Goal: Task Accomplishment & Management: Complete application form

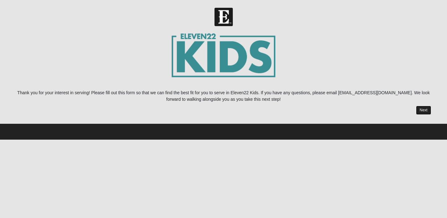
click at [418, 109] on link "Next" at bounding box center [423, 110] width 15 height 9
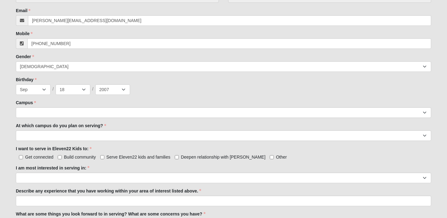
scroll to position [218, 0]
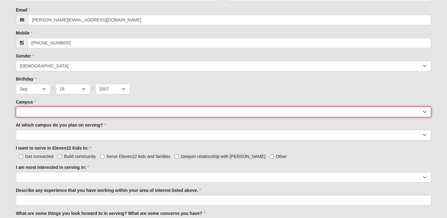
click at [50, 109] on select "[GEOGRAPHIC_DATA] [GEOGRAPHIC_DATA] (Coming Soon) Eleven22 Online [PERSON_NAME]…" at bounding box center [223, 111] width 415 height 11
select select "3"
click at [16, 106] on select "[GEOGRAPHIC_DATA] [GEOGRAPHIC_DATA] (Coming Soon) Eleven22 Online [PERSON_NAME]…" at bounding box center [223, 111] width 415 height 11
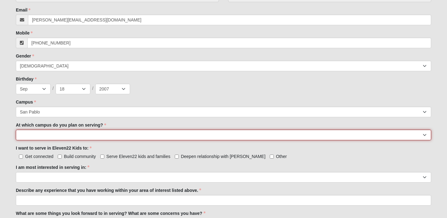
click at [67, 135] on select "[GEOGRAPHIC_DATA] [PERSON_NAME][GEOGRAPHIC_DATA] [GEOGRAPHIC_DATA] [GEOGRAPHIC_…" at bounding box center [223, 134] width 415 height 11
select select "San Pablo"
click at [16, 129] on select "[GEOGRAPHIC_DATA] [PERSON_NAME][GEOGRAPHIC_DATA] [GEOGRAPHIC_DATA] [GEOGRAPHIC_…" at bounding box center [223, 134] width 415 height 11
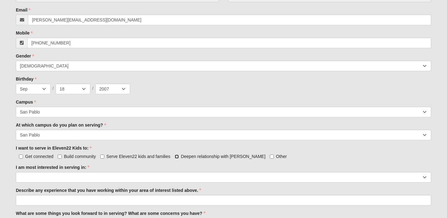
click at [177, 156] on input "Deepen relationship with [PERSON_NAME]" at bounding box center [177, 156] width 4 height 4
checkbox input "true"
click at [102, 156] on input "Serve Eleven22 kids and families" at bounding box center [102, 156] width 4 height 4
checkbox input "true"
click at [60, 156] on input "Build community" at bounding box center [60, 156] width 4 height 4
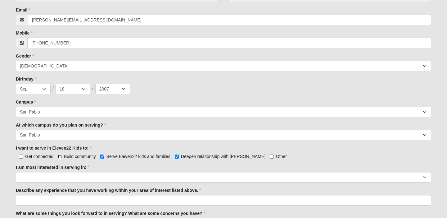
checkbox input "true"
click at [20, 155] on input "Get connected" at bounding box center [21, 156] width 4 height 4
checkbox input "true"
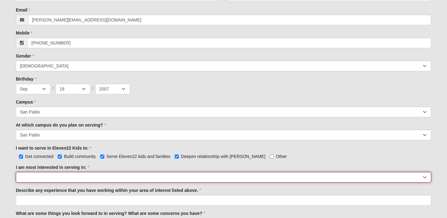
click at [45, 174] on select "Registration Tour Guide Preschool Disciple Group Leader Elementary Disciple Gro…" at bounding box center [223, 177] width 415 height 11
select select "Elementary Disciple Group Leader"
click at [16, 172] on select "Registration Tour Guide Preschool Disciple Group Leader Elementary Disciple Gro…" at bounding box center [223, 177] width 415 height 11
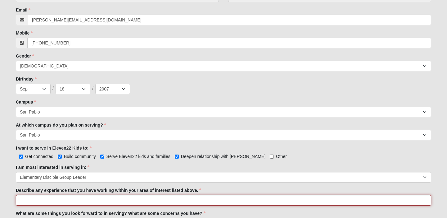
click at [53, 202] on input "Describe any experience that you have working within your area of interest list…" at bounding box center [223, 200] width 415 height 11
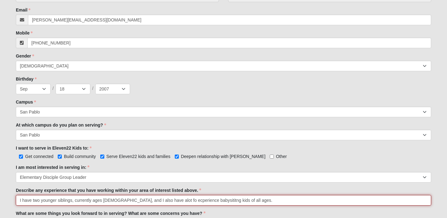
drag, startPoint x: 213, startPoint y: 201, endPoint x: 157, endPoint y: 201, distance: 55.9
click at [157, 201] on input "I have two younger siblings, currently ages [DEMOGRAPHIC_DATA], and I also have…" at bounding box center [223, 200] width 415 height 11
type input "I have two younger siblings, currently ages [DEMOGRAPHIC_DATA], and I also have…"
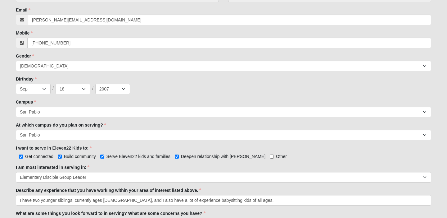
click at [268, 187] on div "Describe any experience that you have working within your area of interest list…" at bounding box center [223, 196] width 415 height 18
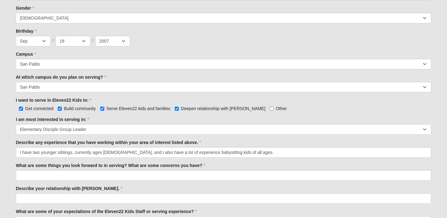
scroll to position [267, 0]
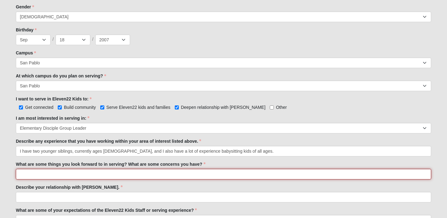
click at [193, 176] on input "What are some things you look forward to in serving? What are some concerns you…" at bounding box center [223, 174] width 415 height 11
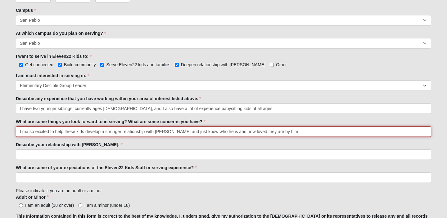
scroll to position [311, 0]
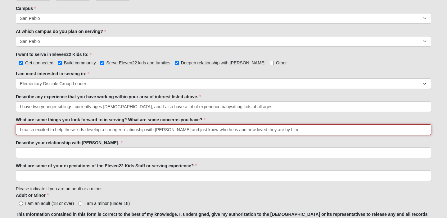
type input "I ma so excited to help these kids develop a stronger relationship with [PERSON…"
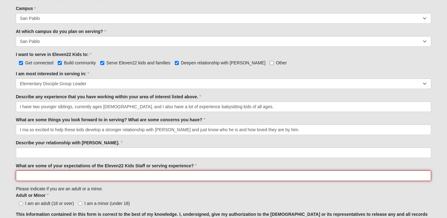
click at [155, 178] on input "What are some of your expectations of the Eleven22 Kids Staff or serving experi…" at bounding box center [223, 175] width 415 height 11
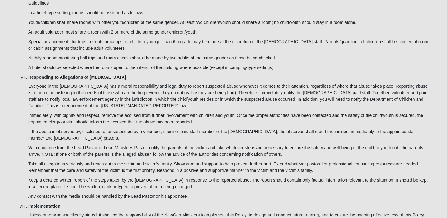
scroll to position [1824, 0]
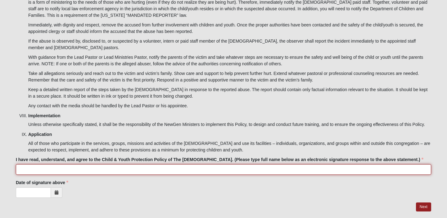
click at [49, 164] on input "I have read, understand, and agree to the Child & Youth Protection Policy of Th…" at bounding box center [223, 169] width 415 height 11
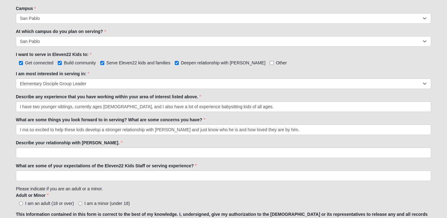
scroll to position [312, 0]
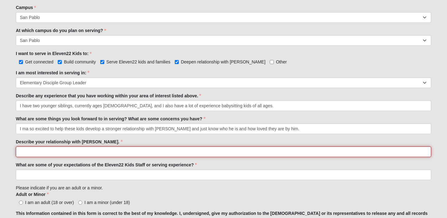
click at [65, 153] on input "Describe your relationship with [PERSON_NAME]." at bounding box center [223, 151] width 415 height 11
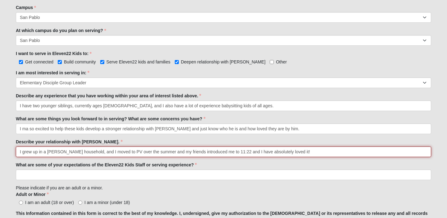
click at [62, 151] on input "I grew up in a [PERSON_NAME] household, and I moved to PV over the summer and m…" at bounding box center [223, 151] width 415 height 11
click at [64, 151] on input "I grew up in a [PERSON_NAME] household, and I moved to PV over the summer and m…" at bounding box center [223, 151] width 415 height 11
click at [87, 152] on input "I grew up in a [DEMOGRAPHIC_DATA] household, and I moved to PV over the summer …" at bounding box center [223, 151] width 415 height 11
drag, startPoint x: 287, startPoint y: 151, endPoint x: 326, endPoint y: 153, distance: 38.2
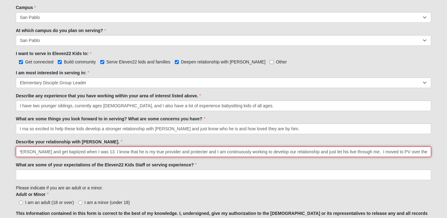
click at [326, 153] on input "I grew up in a [DEMOGRAPHIC_DATA] household, and decided to give my life to [PE…" at bounding box center [223, 151] width 415 height 11
drag, startPoint x: 273, startPoint y: 151, endPoint x: 300, endPoint y: 153, distance: 27.1
click at [300, 153] on input "I grew up in a [DEMOGRAPHIC_DATA] household, and decided to give my life to [PE…" at bounding box center [223, 151] width 415 height 11
click at [272, 151] on input "I grew up in a [DEMOGRAPHIC_DATA] household, and decided to give my life to [PE…" at bounding box center [223, 151] width 415 height 11
click at [354, 153] on input "I grew up in a [DEMOGRAPHIC_DATA] household, and decided to give my life to [PE…" at bounding box center [223, 151] width 415 height 11
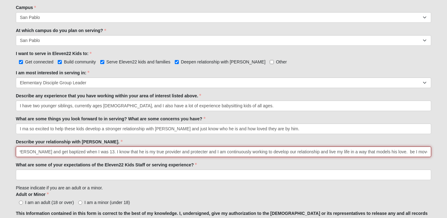
click at [356, 152] on input "I grew up in a [DEMOGRAPHIC_DATA] household, and decided to give my life to [PE…" at bounding box center [223, 151] width 415 height 11
click at [258, 151] on input "I grew up in a [DEMOGRAPHIC_DATA] household, and decided to give my life to [PE…" at bounding box center [223, 151] width 415 height 11
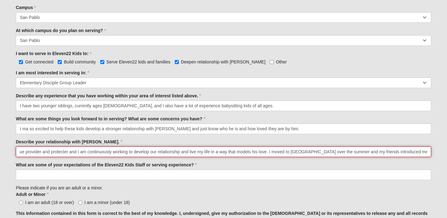
click at [428, 154] on input "I grew up in a [DEMOGRAPHIC_DATA] household, and decided to give my life to [PE…" at bounding box center [223, 151] width 415 height 11
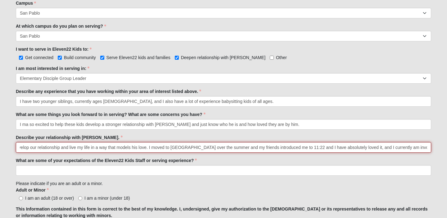
scroll to position [318, 0]
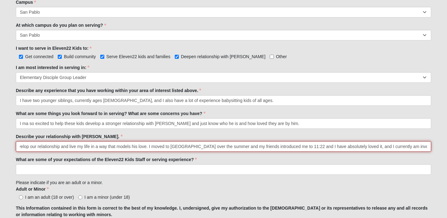
type input "I grew up in a [DEMOGRAPHIC_DATA] household, and decided to give my life to [PE…"
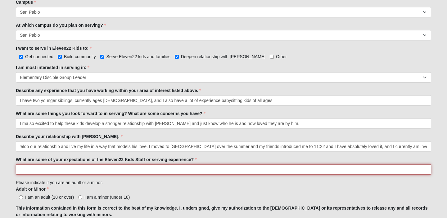
scroll to position [0, 0]
click at [156, 169] on input "What are some of your expectations of the Eleven22 Kids Staff or serving experi…" at bounding box center [223, 169] width 415 height 11
type input "I"
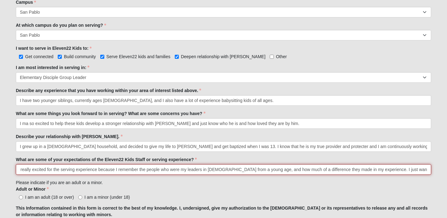
type input "I am really excited for the serving experience because I remember the people wh…"
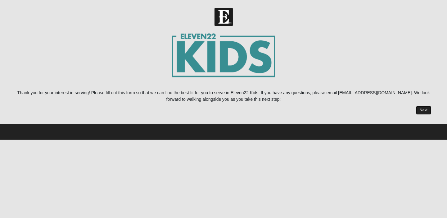
click at [425, 110] on link "Next" at bounding box center [423, 110] width 15 height 9
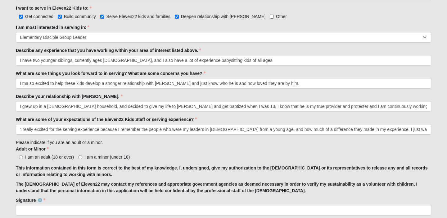
scroll to position [0, 9]
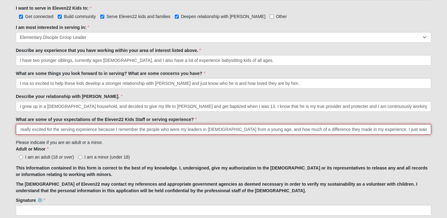
click at [363, 131] on input "I am really excited for the serving experience because I remember the people wh…" at bounding box center [223, 129] width 415 height 11
click at [361, 131] on input "I am really excited for the serving experience because I remember the people wh…" at bounding box center [223, 129] width 415 height 11
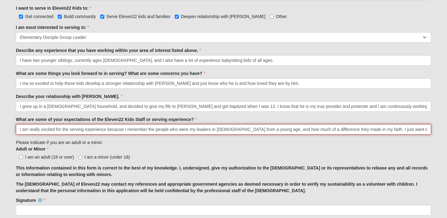
click at [425, 128] on input "I am really excited for the serving experience because I remember the people wh…" at bounding box center [223, 129] width 415 height 11
type input "I am really excited for the serving experience because I remember the people wh…"
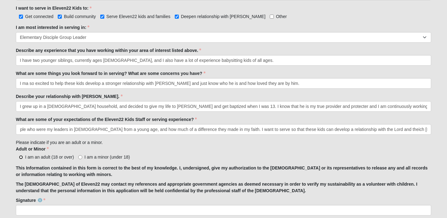
click at [19, 158] on input "I am an adult (18 or over)" at bounding box center [21, 157] width 4 height 4
radio input "true"
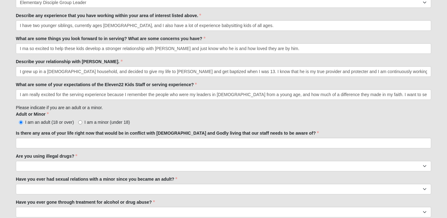
scroll to position [394, 0]
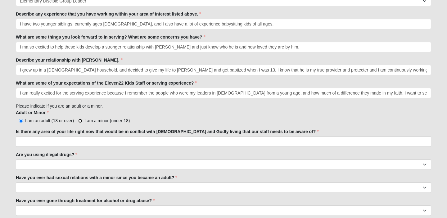
click at [81, 121] on input "I am a minor (under 18)" at bounding box center [80, 121] width 4 height 4
radio input "true"
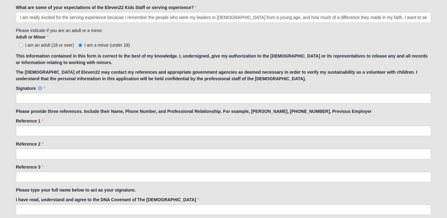
scroll to position [463, 0]
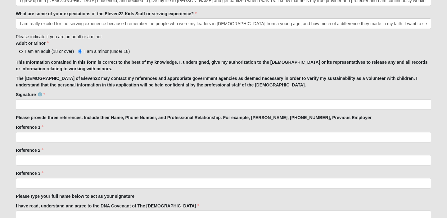
click at [22, 50] on input "I am an adult (18 or over)" at bounding box center [21, 51] width 4 height 4
radio input "true"
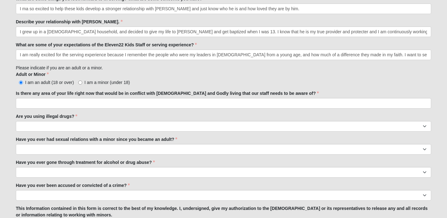
scroll to position [435, 0]
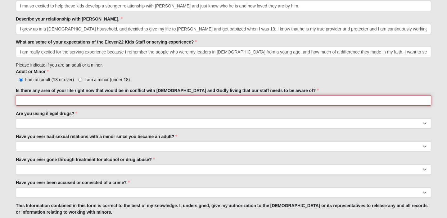
click at [45, 98] on input "Is there any area of your life right now that would be in conflict with [DEMOGR…" at bounding box center [223, 100] width 415 height 11
type input "No"
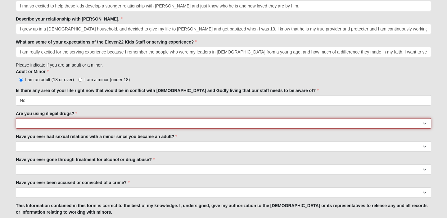
click at [79, 123] on select "Yes No" at bounding box center [223, 123] width 415 height 11
select select "No"
click at [16, 118] on select "Yes No" at bounding box center [223, 123] width 415 height 11
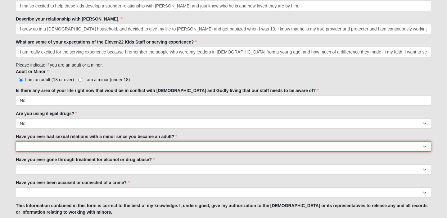
click at [80, 147] on select "Yes No" at bounding box center [223, 146] width 415 height 11
select select "No"
click at [16, 141] on select "Yes No" at bounding box center [223, 146] width 415 height 11
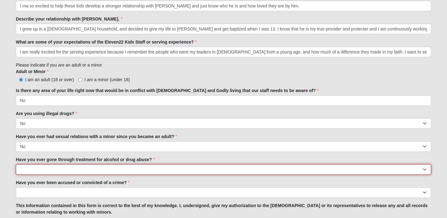
click at [77, 168] on select "Yes No" at bounding box center [223, 169] width 415 height 11
select select "No"
click at [16, 164] on select "Yes No" at bounding box center [223, 169] width 415 height 11
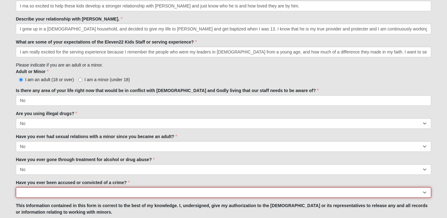
click at [76, 192] on select "Yes No" at bounding box center [223, 192] width 415 height 11
select select "No"
click at [16, 187] on select "Yes No" at bounding box center [223, 192] width 415 height 11
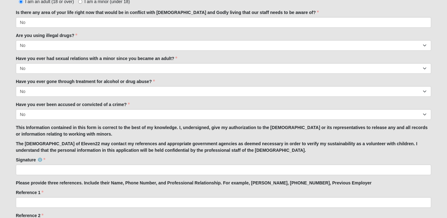
scroll to position [514, 0]
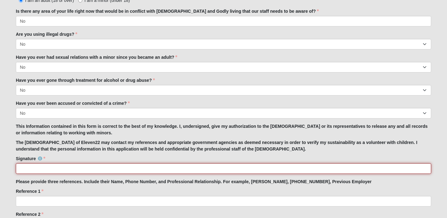
click at [41, 170] on input "Signature" at bounding box center [223, 168] width 415 height 11
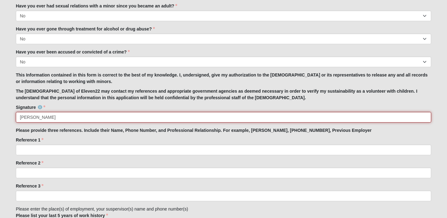
scroll to position [570, 0]
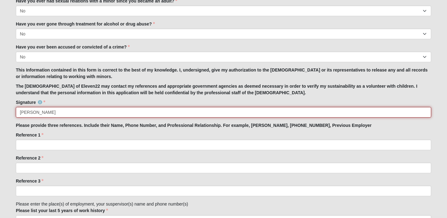
type input "[PERSON_NAME]"
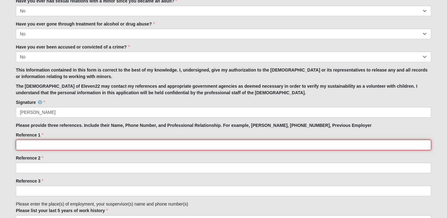
click at [112, 141] on input "Reference 1" at bounding box center [223, 144] width 415 height 11
click at [61, 146] on input "[PERSON_NAME], [PHONE_NUMBER]," at bounding box center [223, 144] width 415 height 11
click at [87, 145] on input "[PERSON_NAME], [PHONE_NUMBER]," at bounding box center [223, 144] width 415 height 11
type input "[PERSON_NAME], [PHONE_NUMBER], Previous Tennis Coach"
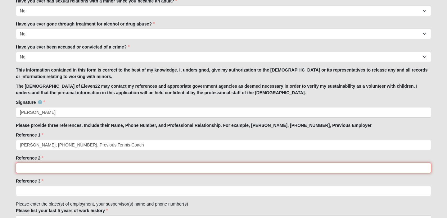
click at [56, 171] on input "Reference 2" at bounding box center [223, 167] width 415 height 11
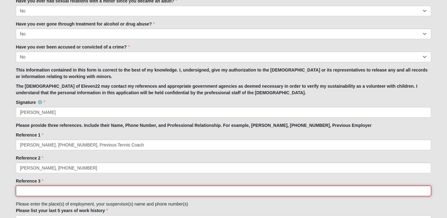
click at [33, 192] on input "Reference 3" at bounding box center [223, 190] width 415 height 11
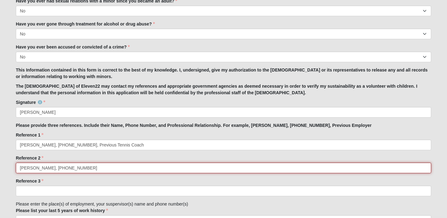
click at [88, 169] on input "[PERSON_NAME], [PHONE_NUMBER]" at bounding box center [223, 167] width 415 height 11
type input "[PERSON_NAME], [PHONE_NUMBER], Previous Coach"
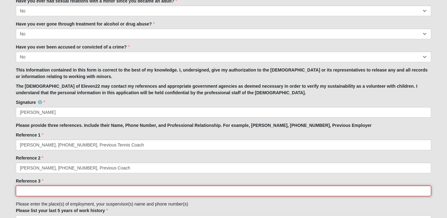
click at [49, 191] on input "Reference 3" at bounding box center [223, 190] width 415 height 11
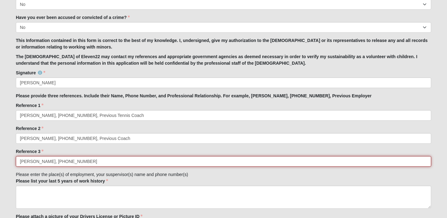
scroll to position [621, 0]
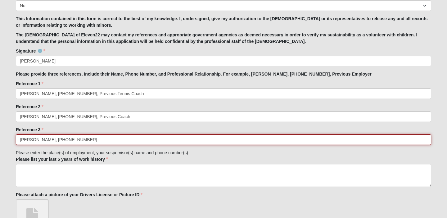
type input "[PERSON_NAME], [PHONE_NUMBER]"
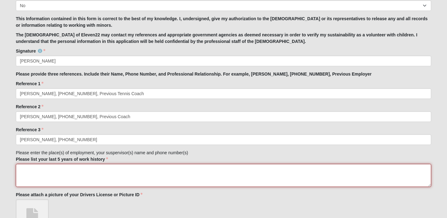
click at [46, 169] on textarea "Please list your last 5 years of work history" at bounding box center [223, 175] width 415 height 23
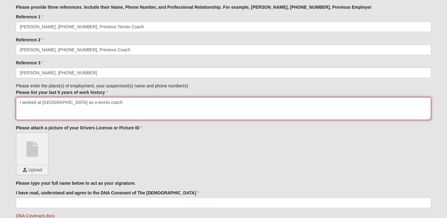
scroll to position [698, 0]
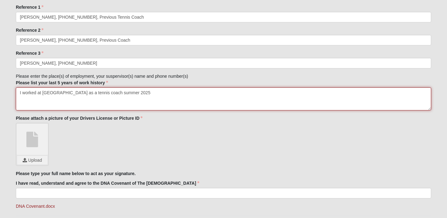
click at [129, 92] on textarea "I worked at [GEOGRAPHIC_DATA] as a tennis coach summer 2025" at bounding box center [223, 98] width 415 height 23
click at [185, 93] on textarea "I worked at [GEOGRAPHIC_DATA] as a tennis coach for part of summer 2025" at bounding box center [223, 98] width 415 height 23
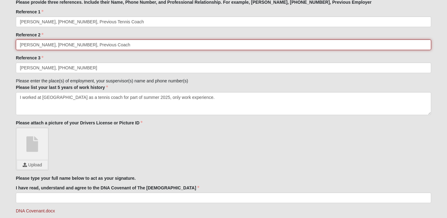
drag, startPoint x: 112, startPoint y: 48, endPoint x: 20, endPoint y: 46, distance: 91.9
click at [20, 46] on input "[PERSON_NAME], [PHONE_NUMBER], Previous Coach" at bounding box center [223, 44] width 415 height 11
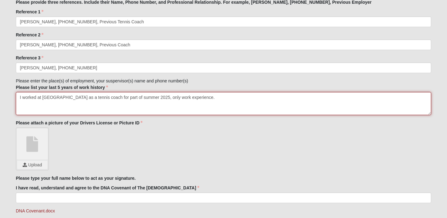
click at [91, 105] on textarea "I worked at [GEOGRAPHIC_DATA] as a tennis coach for part of summer 2025, only w…" at bounding box center [223, 103] width 415 height 23
paste textarea "[PERSON_NAME], [PHONE_NUMBER], Previous Coach"
drag, startPoint x: 274, startPoint y: 98, endPoint x: 310, endPoint y: 101, distance: 35.5
click at [310, 101] on textarea "I worked at [GEOGRAPHIC_DATA] as a tennis coach for part of summer 2025, only w…" at bounding box center [223, 103] width 415 height 23
type textarea "I worked at [GEOGRAPHIC_DATA] as a tennis coach for part of summer 2025, only w…"
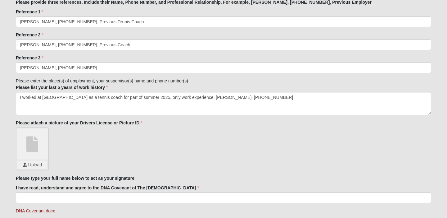
click at [187, 136] on div "Upload" at bounding box center [223, 148] width 415 height 43
click at [34, 163] on input "file" at bounding box center [32, 164] width 30 height 9
click at [29, 132] on link "IMG_0727.heic" at bounding box center [32, 143] width 31 height 31
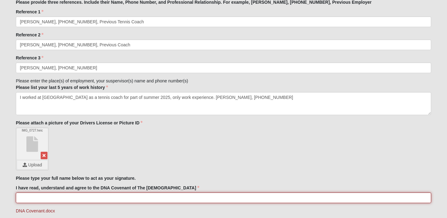
click at [79, 197] on input "I have read, understand and agree to the DNA Covenant of The [DEMOGRAPHIC_DATA]" at bounding box center [223, 197] width 415 height 11
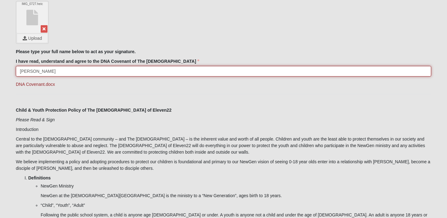
scroll to position [828, 0]
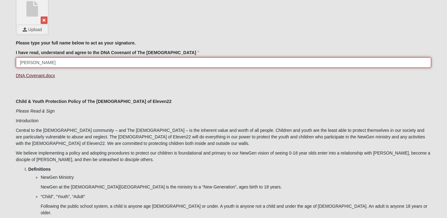
type input "[PERSON_NAME]"
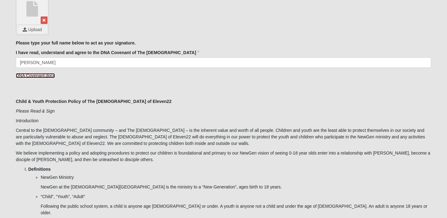
click at [27, 75] on link "DNA Covenant.docx" at bounding box center [35, 75] width 39 height 5
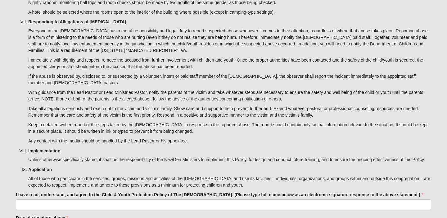
scroll to position [2036, 0]
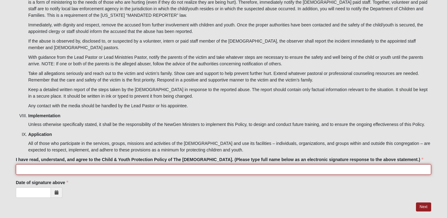
click at [59, 164] on input "I have read, understand, and agree to the Child & Youth Protection Policy of Th…" at bounding box center [223, 169] width 415 height 11
type input "[PERSON_NAME]"
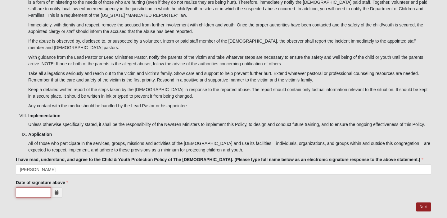
click at [38, 187] on input "Date of signature above" at bounding box center [33, 192] width 35 height 11
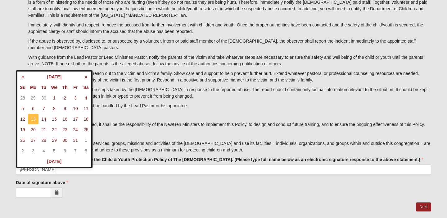
click at [33, 118] on td "13" at bounding box center [33, 119] width 11 height 11
type input "[DATE]"
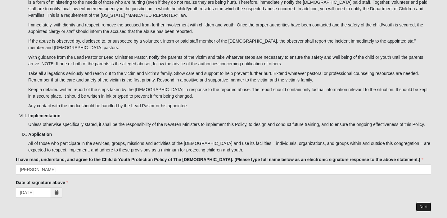
click at [423, 202] on link "Next" at bounding box center [423, 206] width 15 height 9
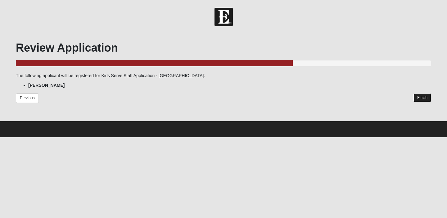
click at [425, 98] on link "Finish" at bounding box center [422, 97] width 18 height 9
